Goal: Navigation & Orientation: Go to known website

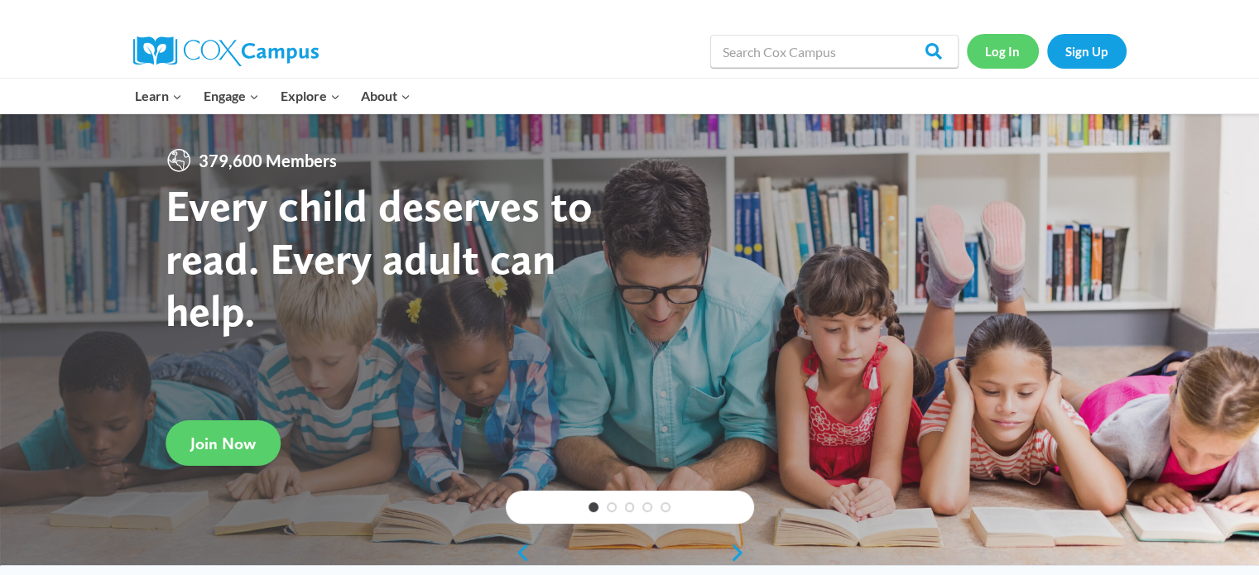
click at [1002, 49] on link "Log In" at bounding box center [1003, 51] width 72 height 34
click at [999, 52] on link "Log In" at bounding box center [1003, 51] width 72 height 34
